Goal: Task Accomplishment & Management: Manage account settings

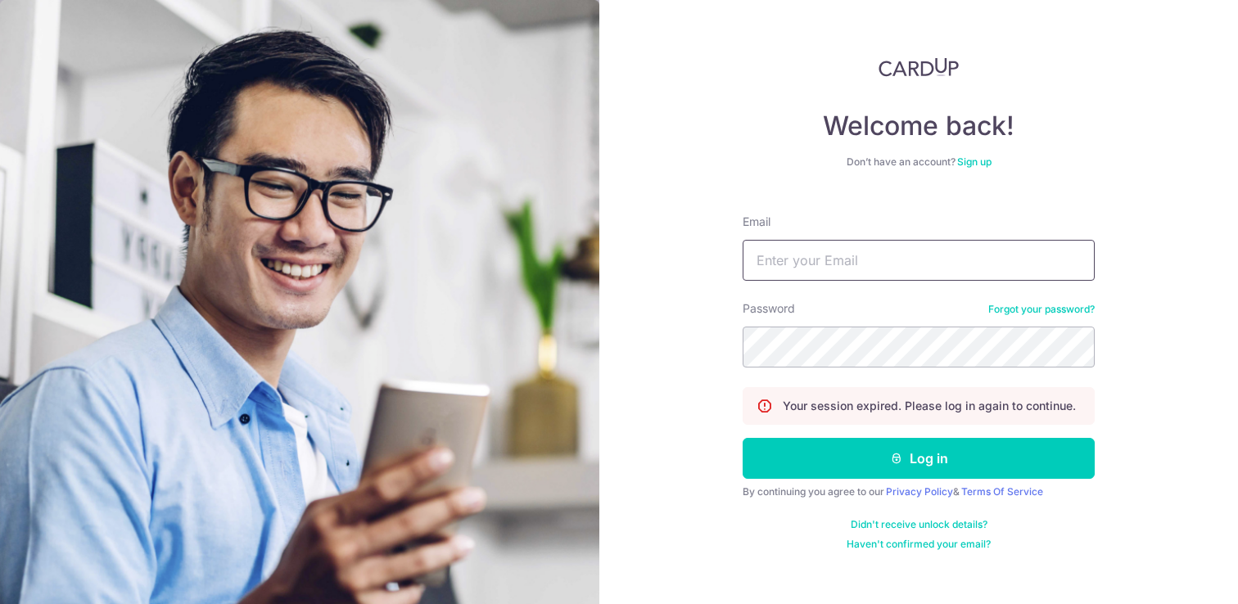
click at [855, 253] on input "Email" at bounding box center [919, 260] width 352 height 41
paste input "[EMAIL_ADDRESS][DOMAIN_NAME]"
type input "[EMAIL_ADDRESS][DOMAIN_NAME]"
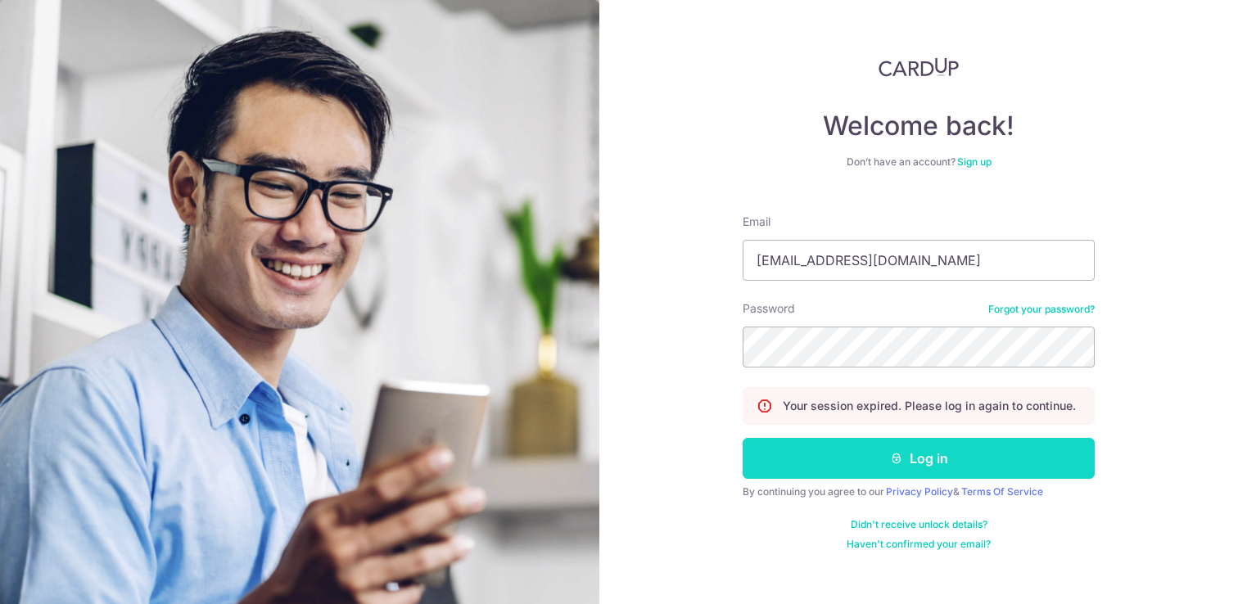
click at [906, 459] on button "Log in" at bounding box center [919, 458] width 352 height 41
